Goal: Find specific page/section: Find specific page/section

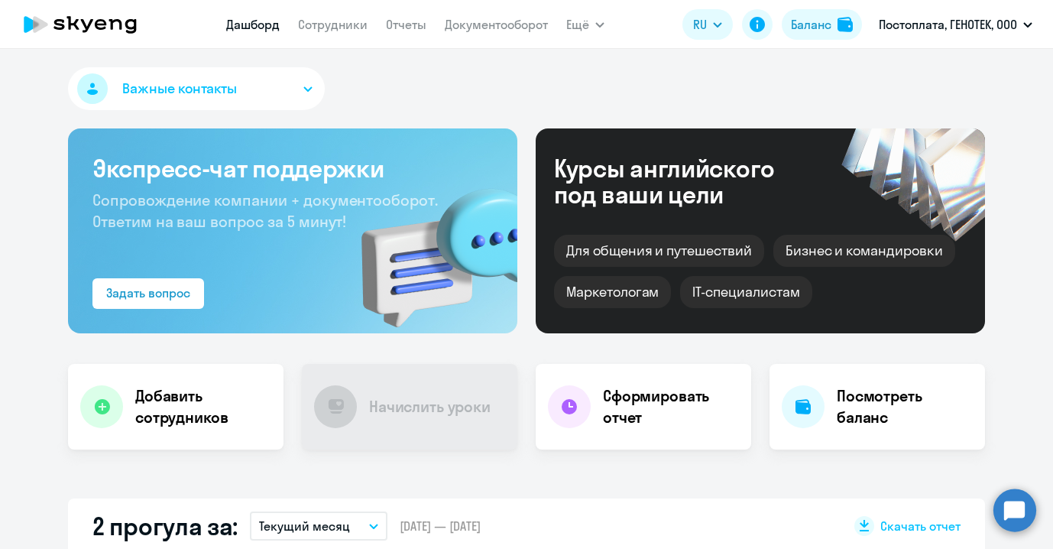
select select "30"
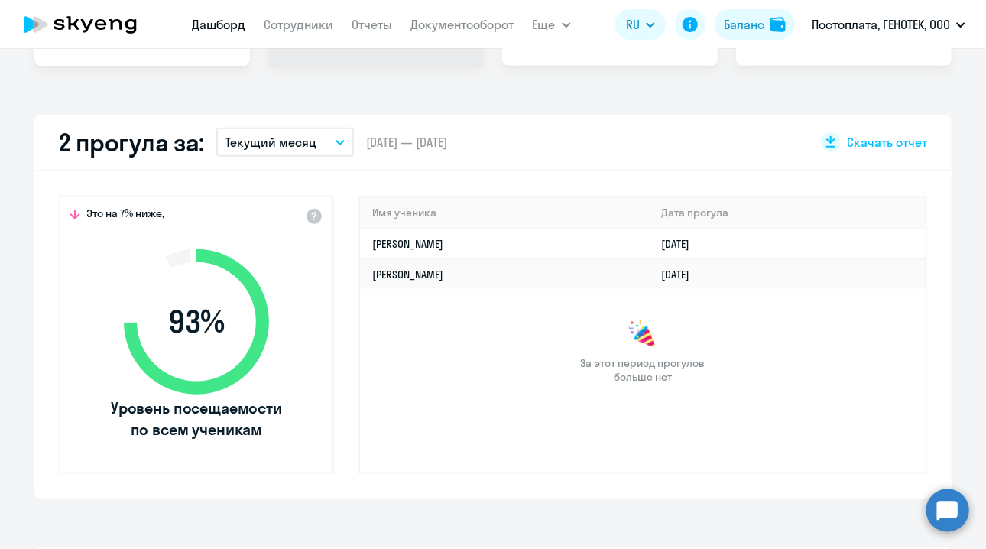
scroll to position [535, 0]
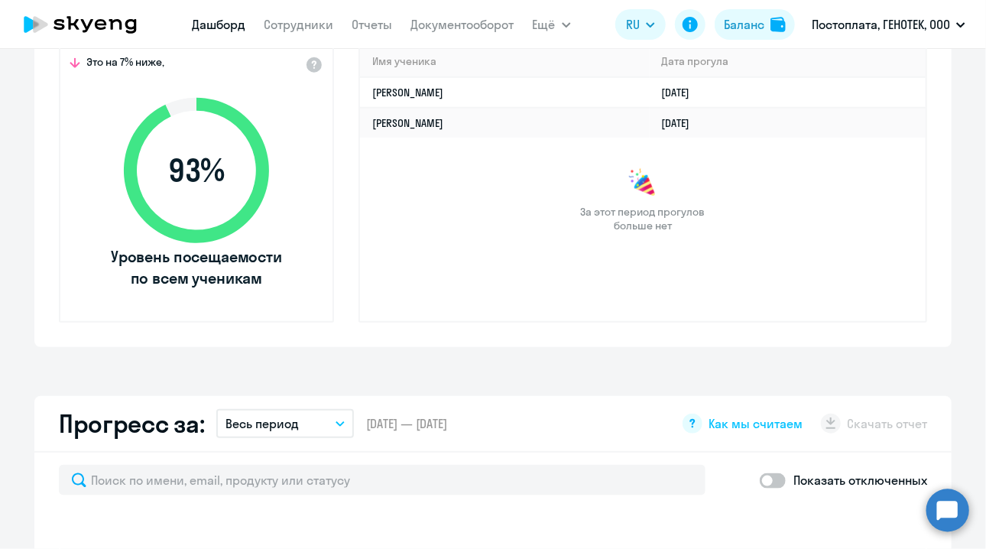
select select "30"
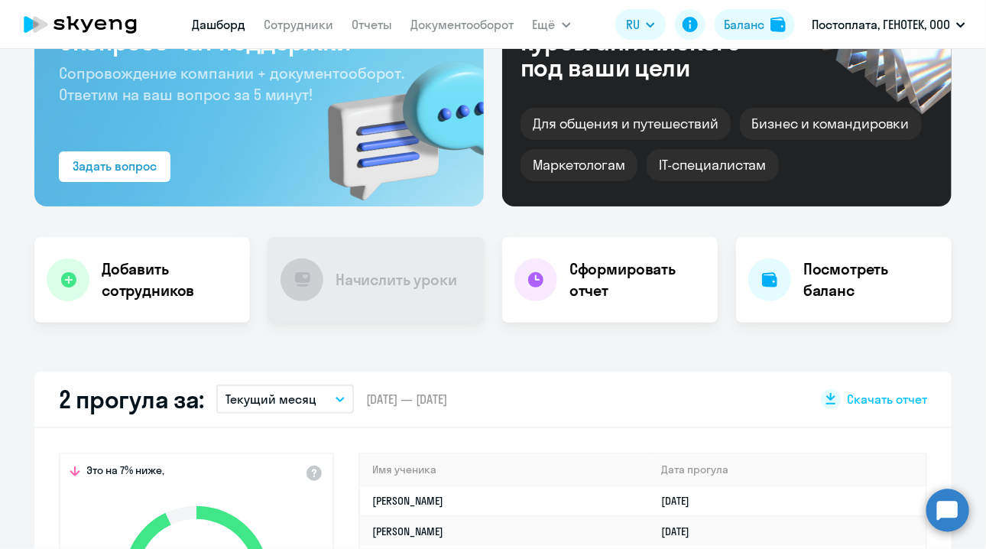
scroll to position [0, 0]
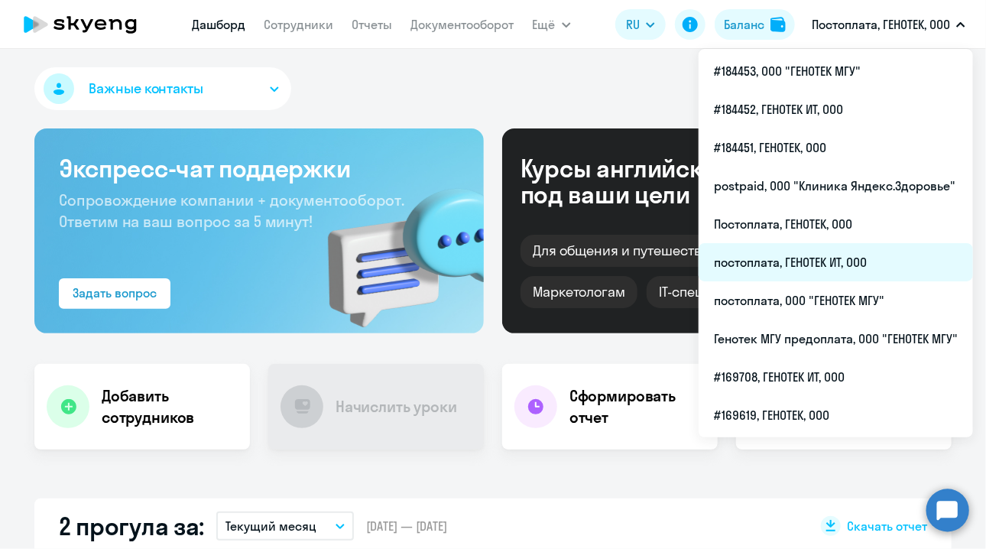
click at [798, 264] on li "постоплата, ГЕНОТЕК ИТ, ООО" at bounding box center [835, 262] width 274 height 38
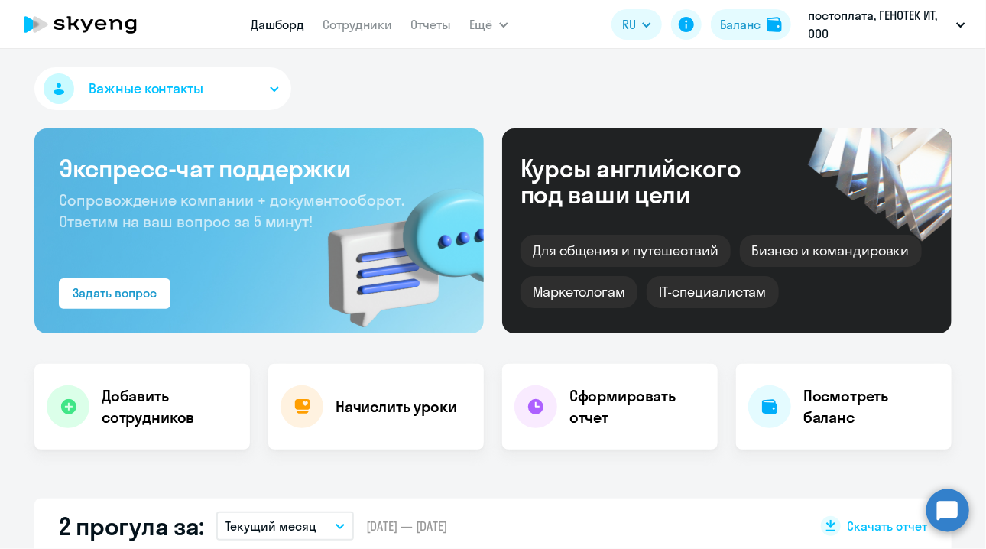
select select "30"
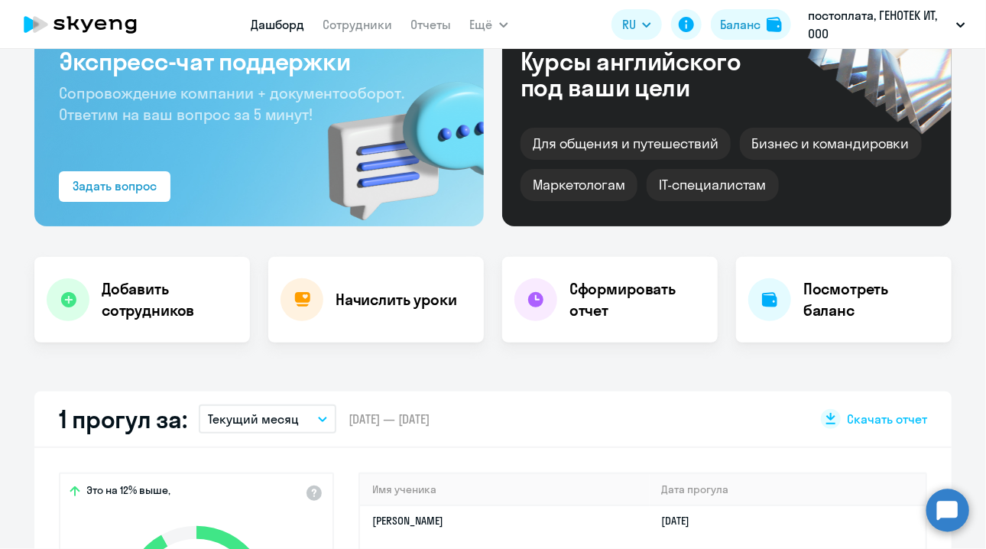
scroll to position [76, 0]
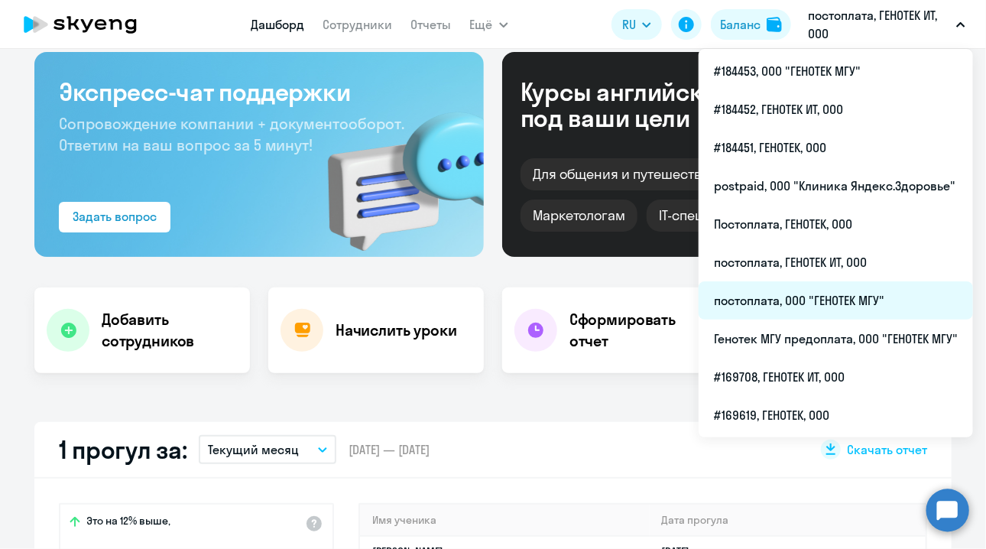
click at [828, 300] on li "постоплата, ООО "ГЕНОТЕК МГУ"" at bounding box center [835, 300] width 274 height 38
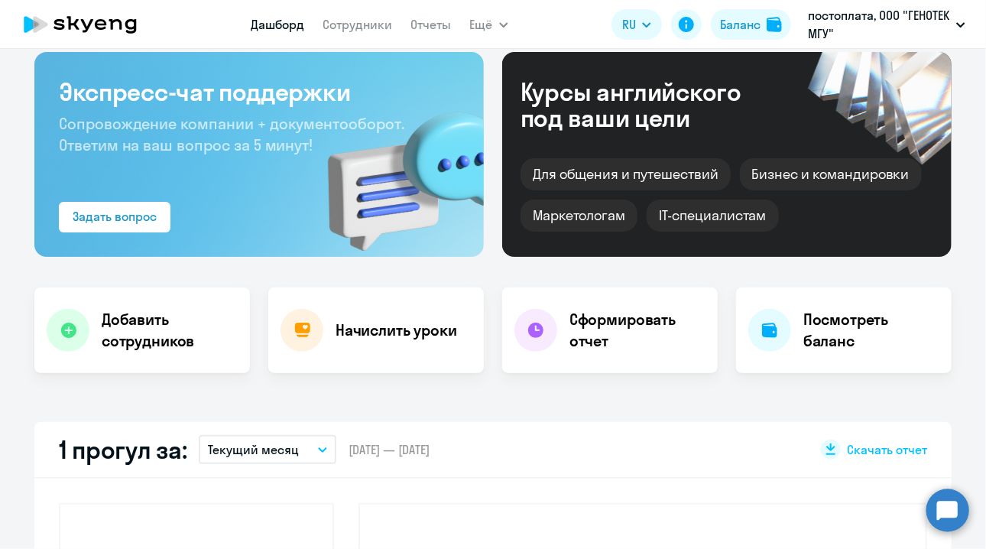
select select "30"
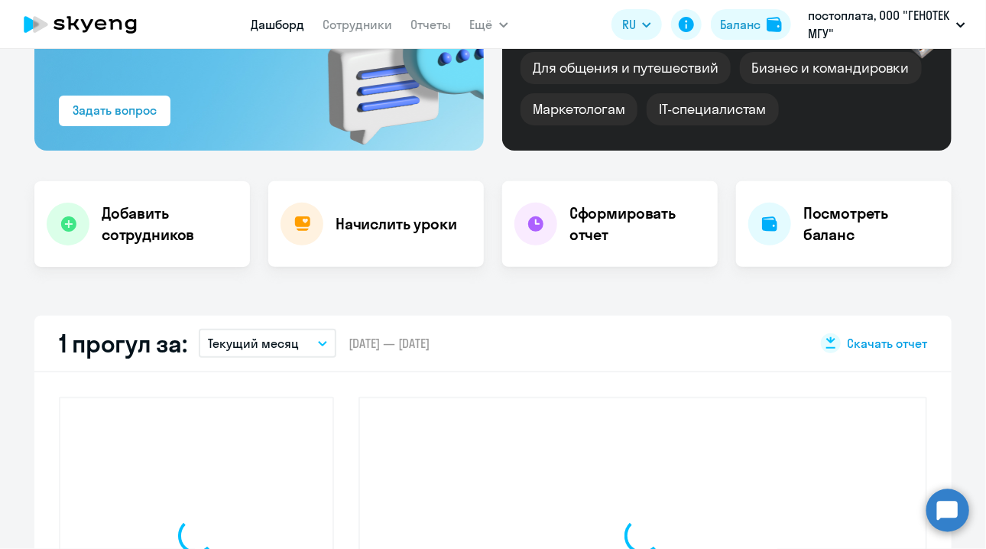
scroll to position [382, 0]
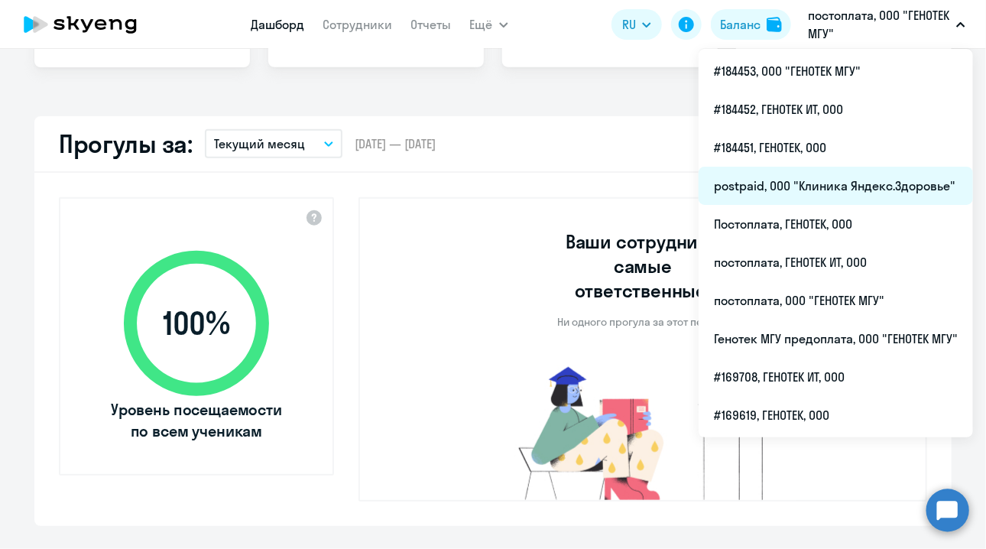
click at [840, 174] on li "postpaid, ООО "Клиника Яндекс.Здоровье"" at bounding box center [835, 186] width 274 height 38
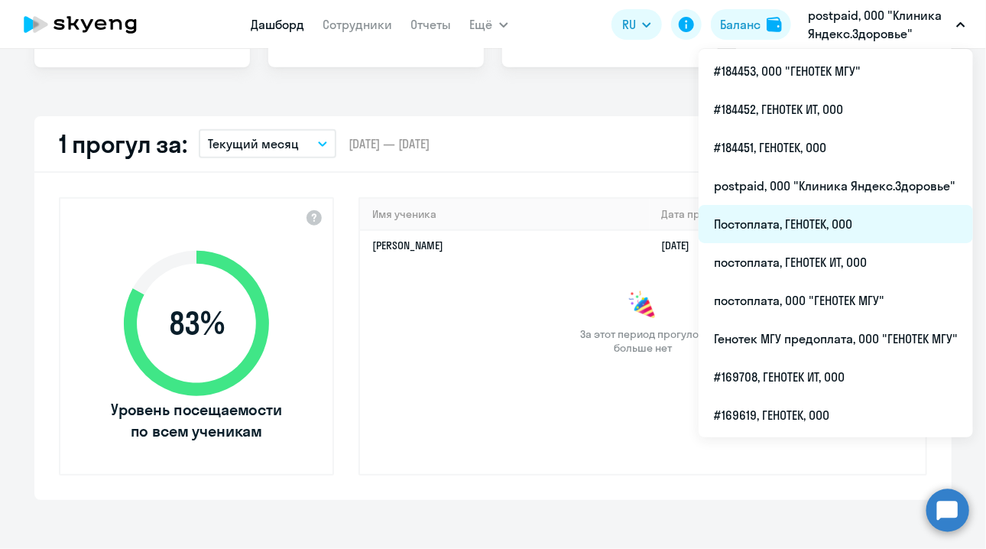
click at [806, 222] on li "Постоплата, ГЕНОТЕК, ООО" at bounding box center [835, 224] width 274 height 38
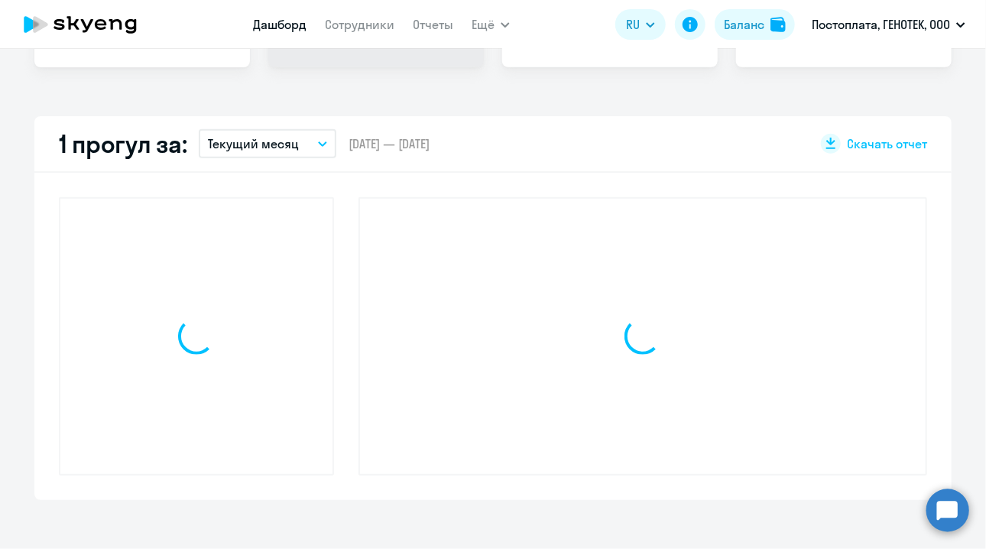
select select "30"
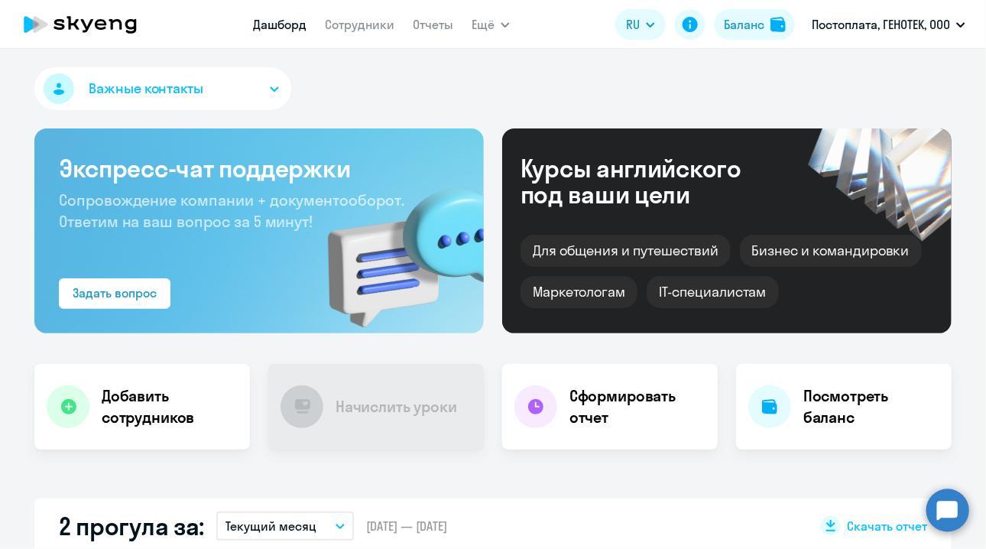
click at [510, 77] on div "Важные контакты" at bounding box center [492, 91] width 917 height 49
